Goal: Navigation & Orientation: Find specific page/section

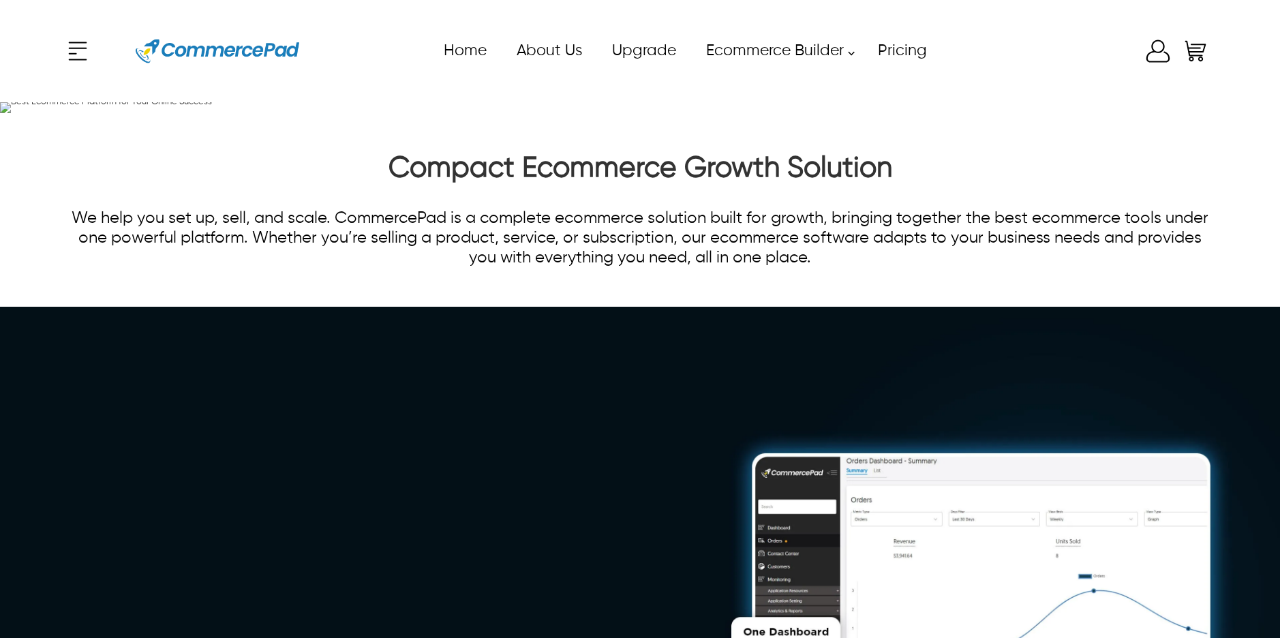
click at [1150, 57] on div "x Upgrade eCommerce Builder Partners Pricing About us Contact us Follow us Home…" at bounding box center [639, 50] width 1151 height 61
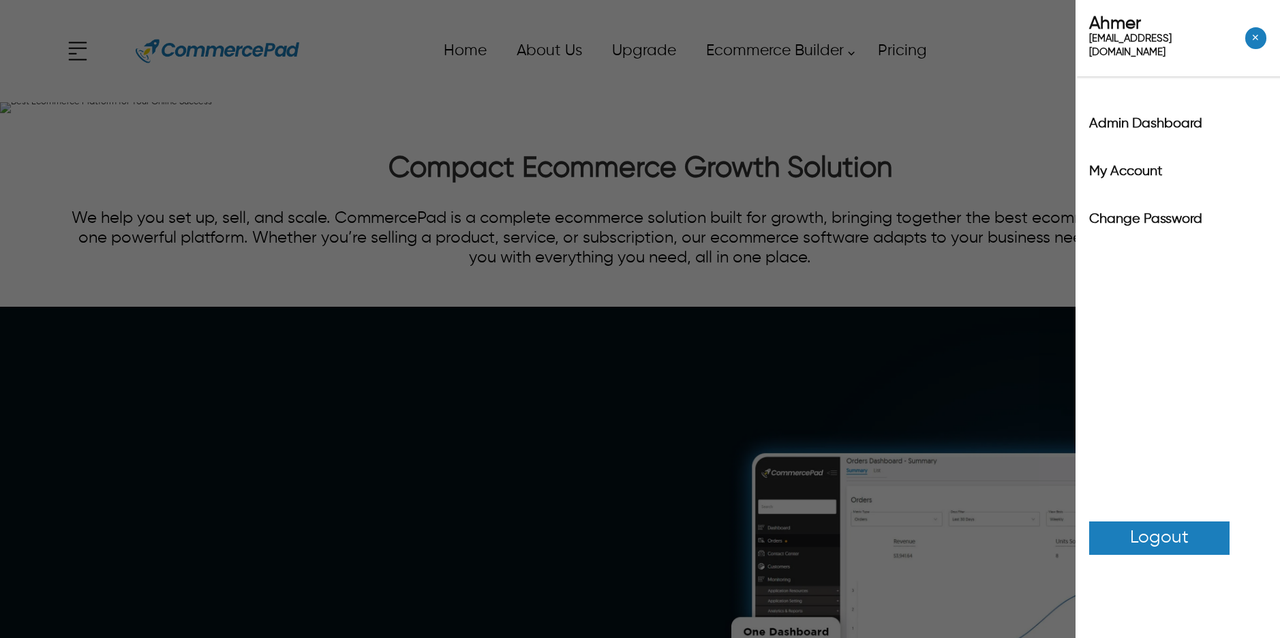
click at [1052, 52] on div "Ahmer ahmer.siddiqui@itverticals.com ✕ Admin Dashboard My Account Change Passwo…" at bounding box center [640, 319] width 1280 height 638
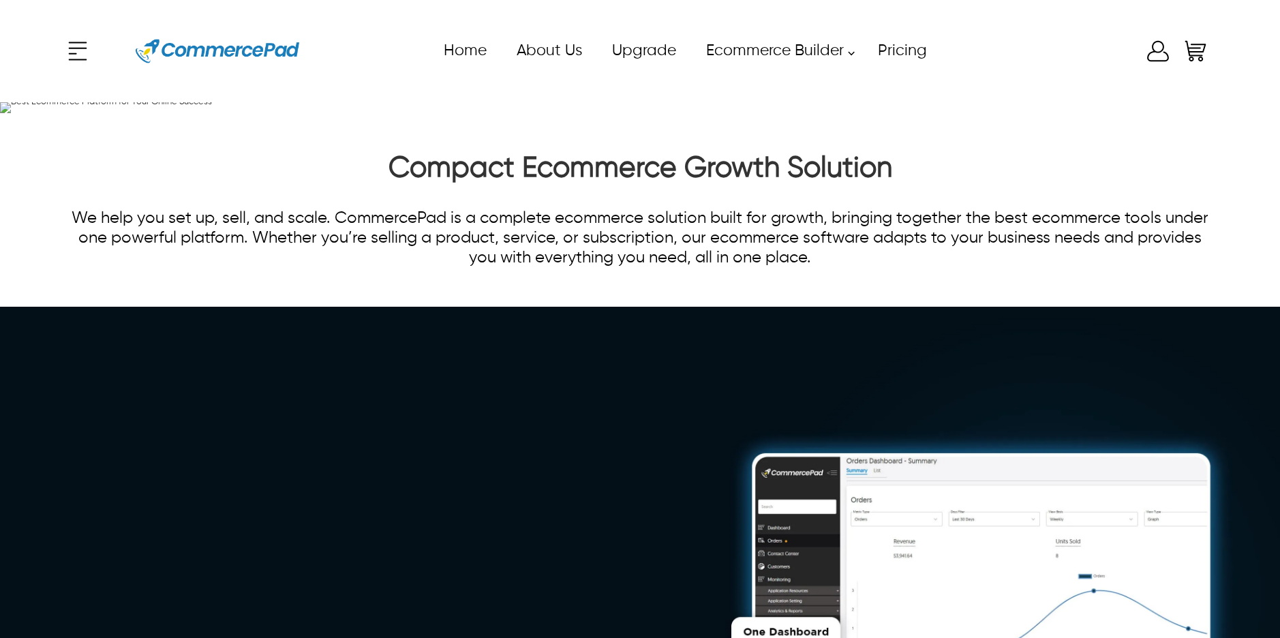
click at [1161, 57] on icon at bounding box center [1157, 50] width 27 height 27
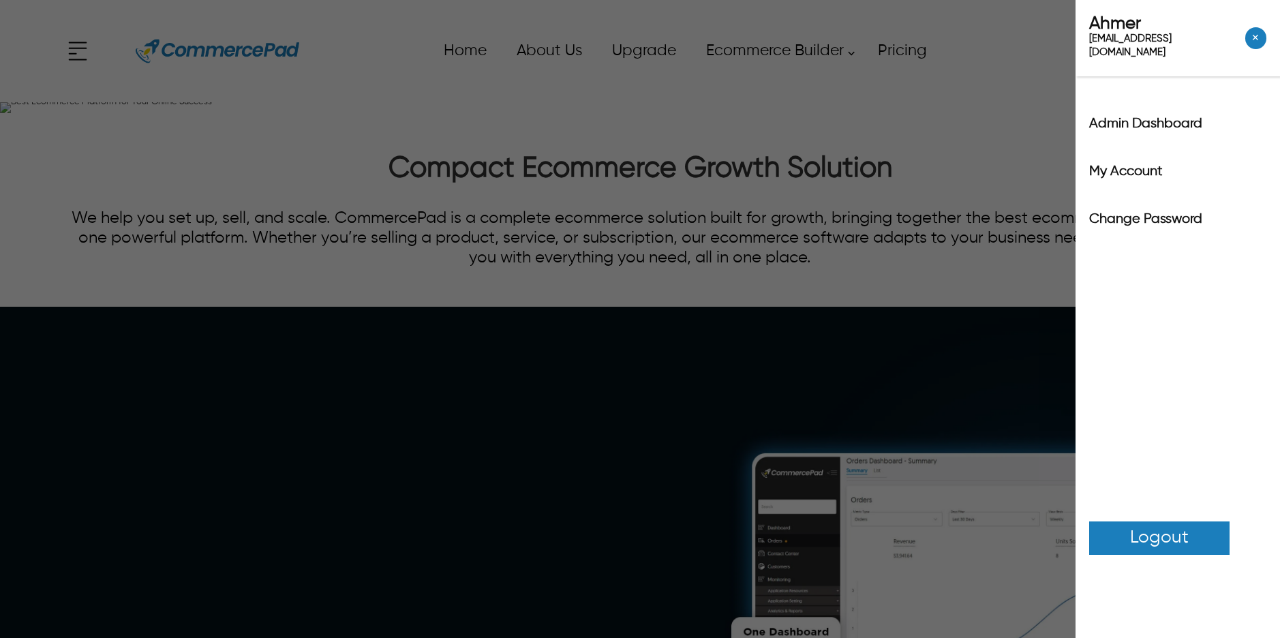
click at [1162, 117] on label "Admin Dashboard" at bounding box center [1177, 124] width 177 height 14
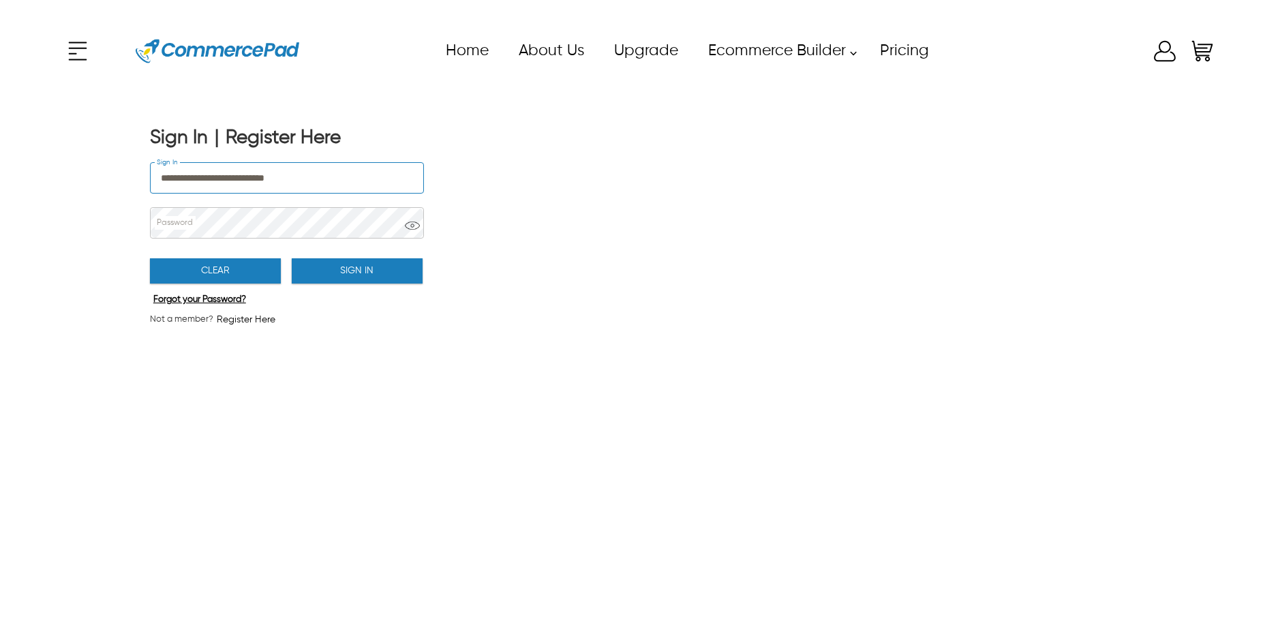
click at [402, 267] on button "Sign In" at bounding box center [357, 270] width 131 height 25
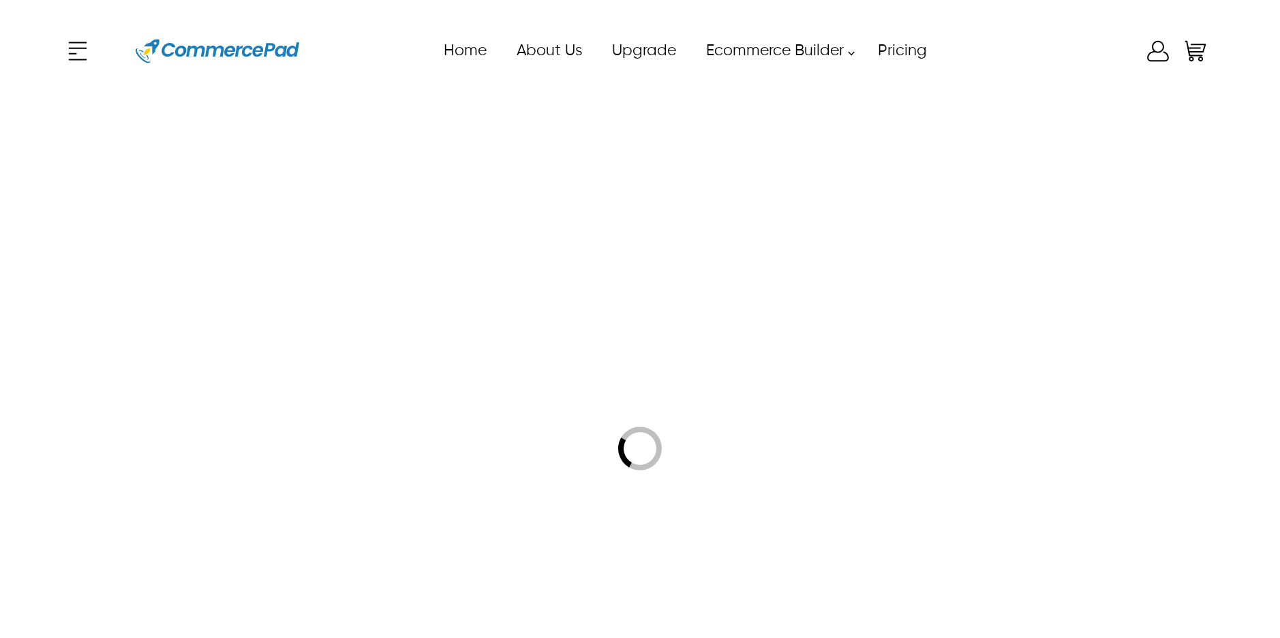
type input "**********"
